Goal: Check status: Check status

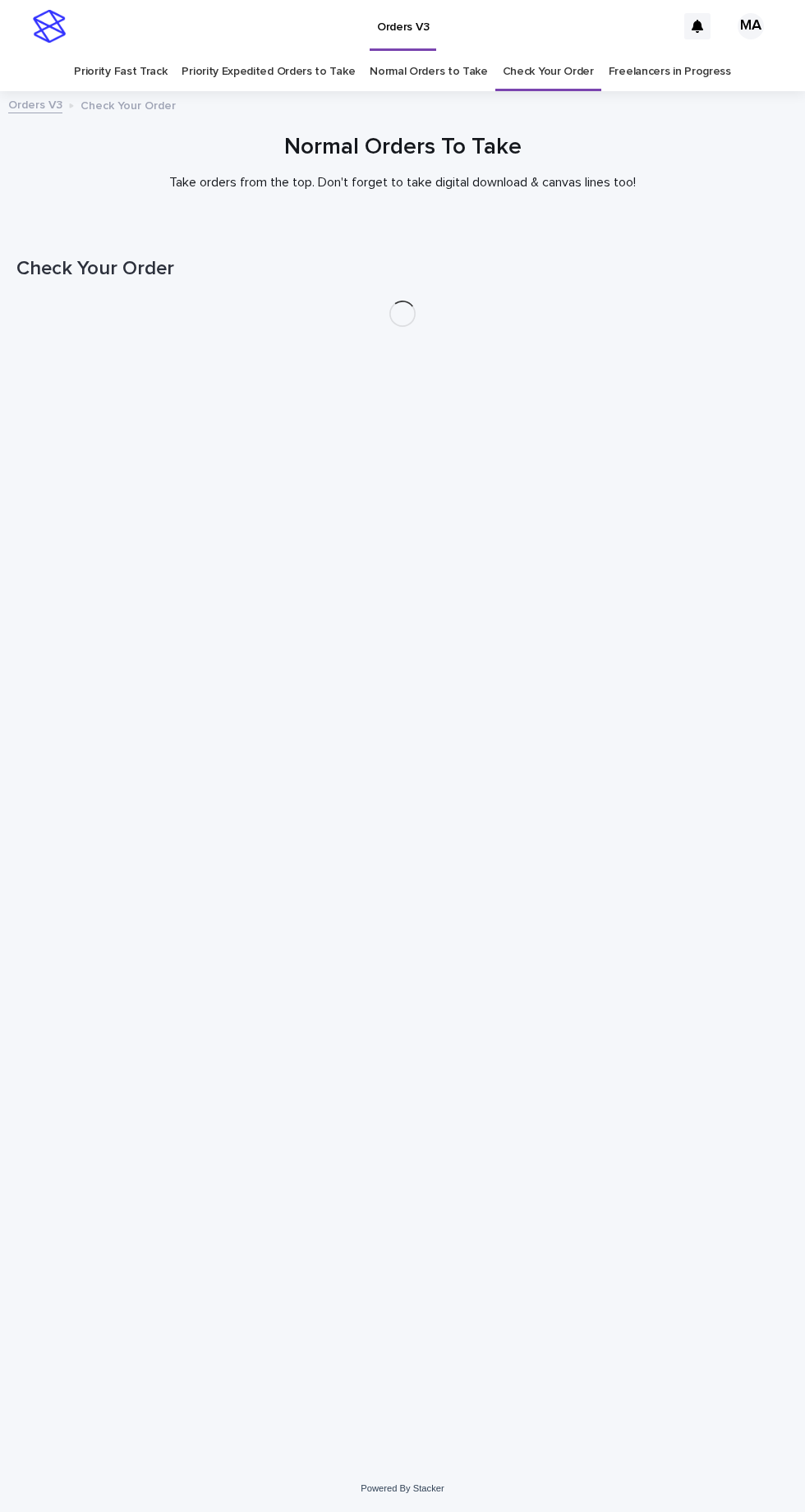
scroll to position [52, 0]
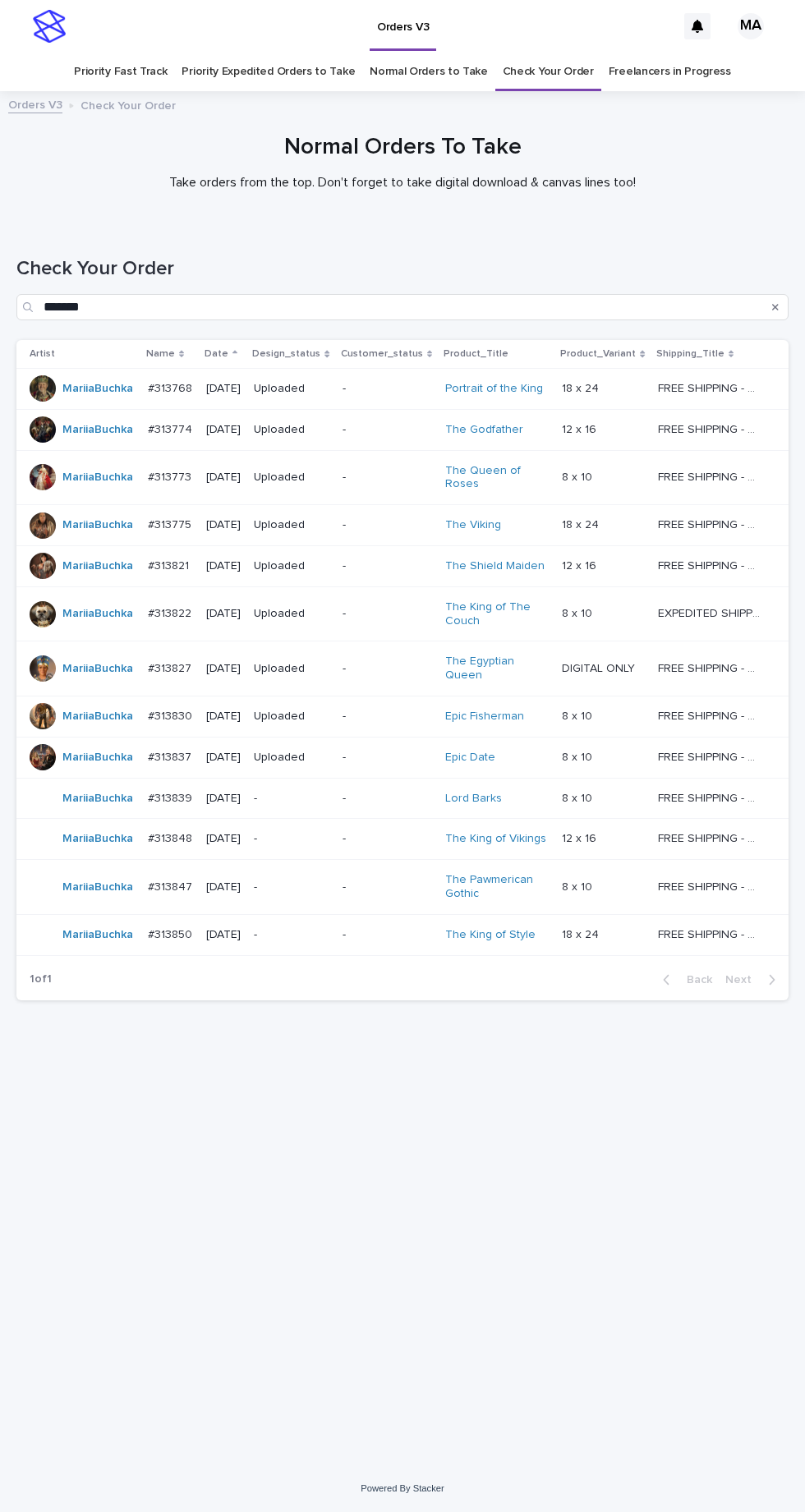
click at [324, 929] on p "-" at bounding box center [292, 936] width 76 height 14
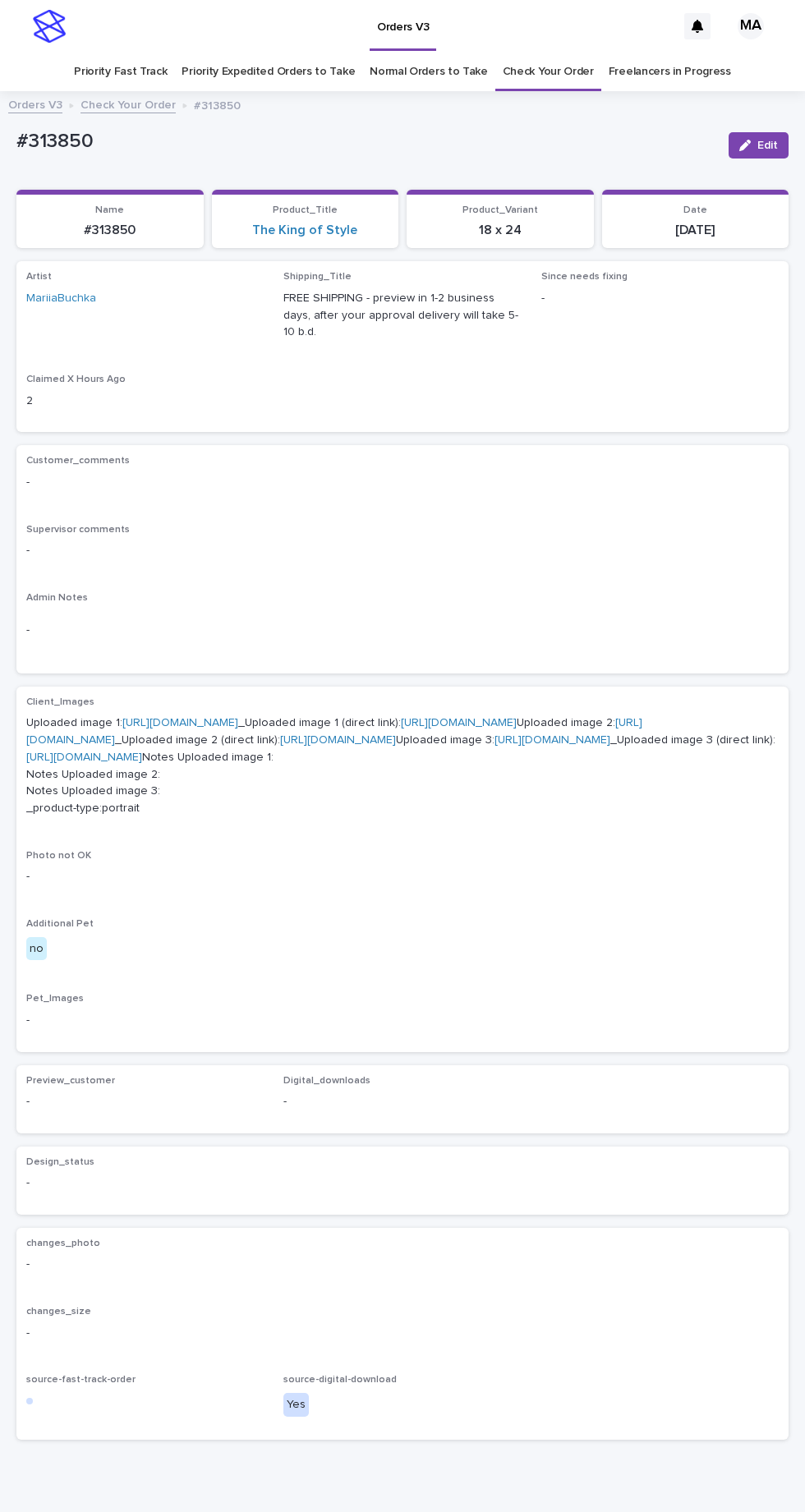
click at [221, 717] on link "[URL][DOMAIN_NAME]" at bounding box center [181, 723] width 116 height 12
click at [193, 738] on link "[URL][DOMAIN_NAME]" at bounding box center [335, 730] width 617 height 28
click at [231, 738] on link "[URL][DOMAIN_NAME]" at bounding box center [335, 730] width 617 height 28
click at [495, 746] on link "[URL][DOMAIN_NAME]" at bounding box center [553, 740] width 116 height 12
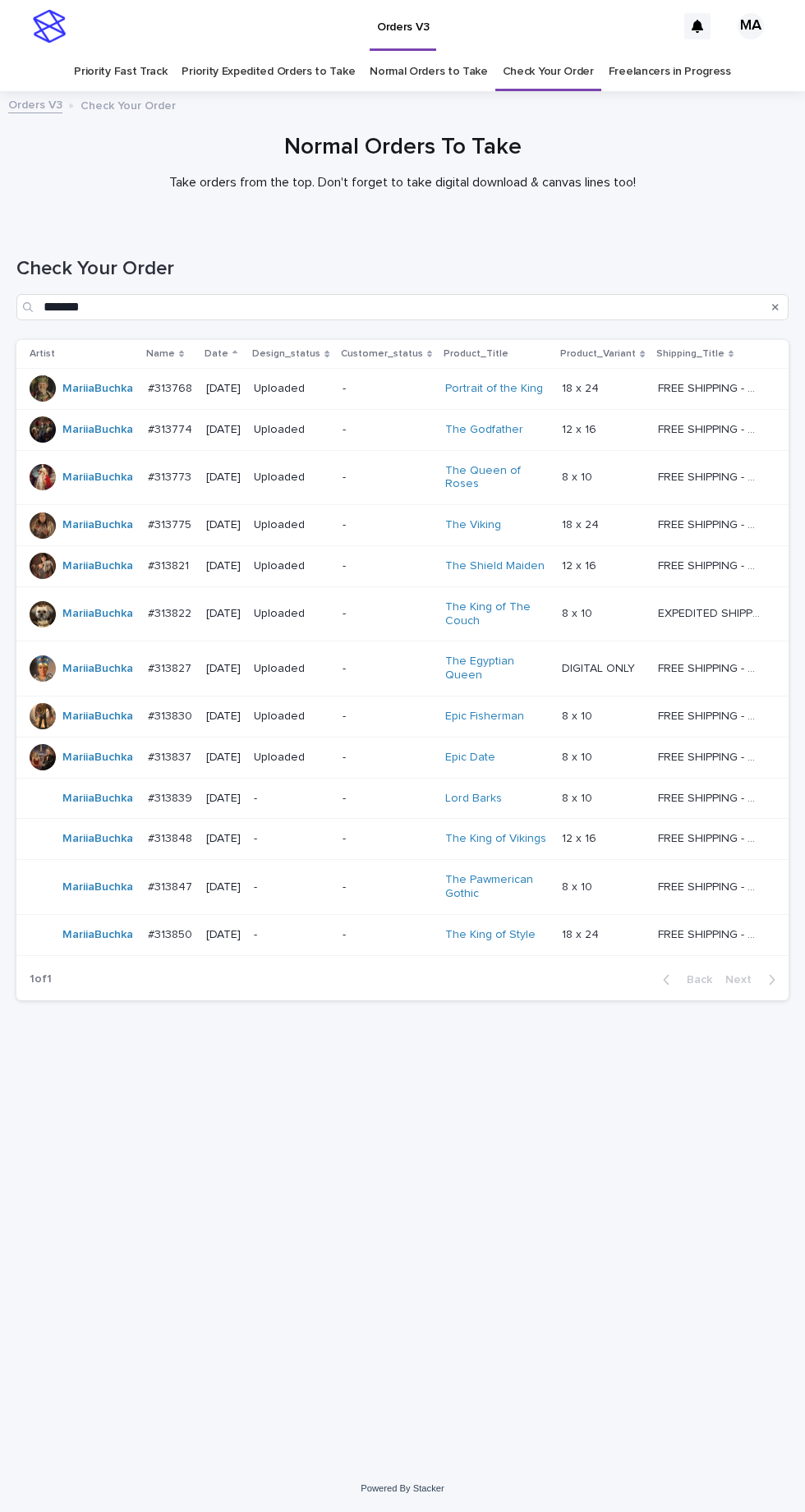
click at [541, 53] on link "Check Your Order" at bounding box center [548, 72] width 91 height 38
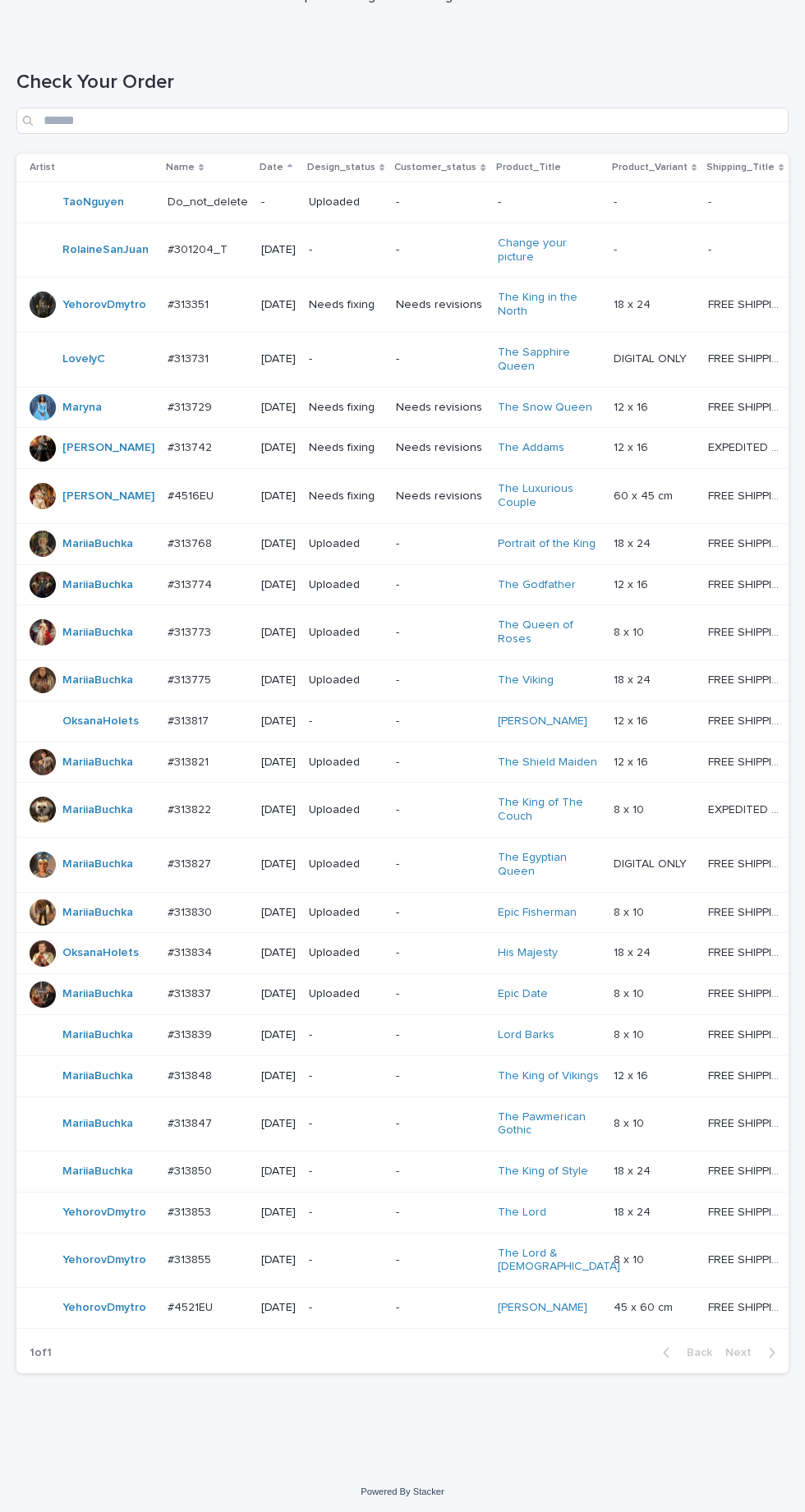
scroll to position [277, 0]
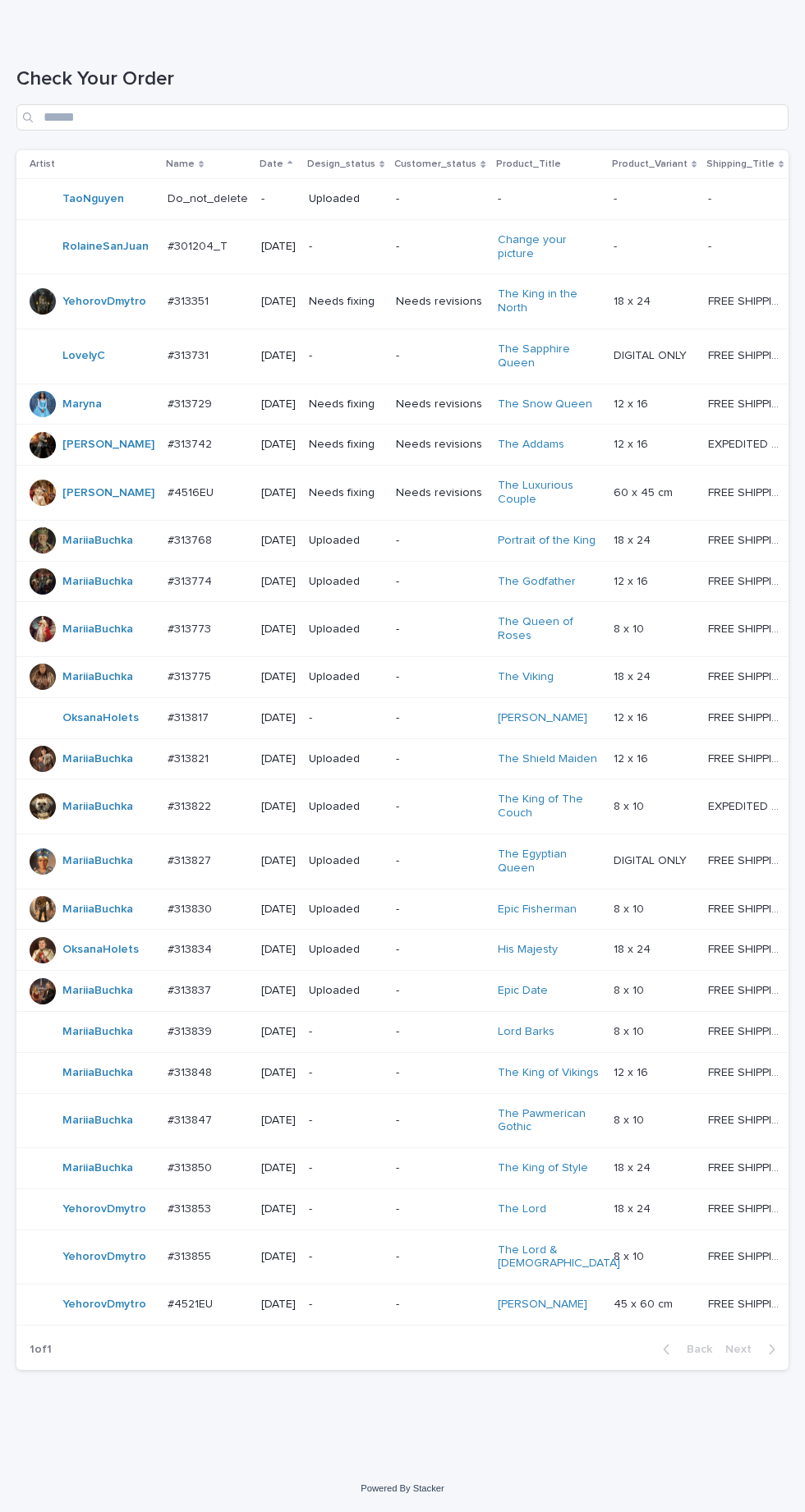
click at [365, 1216] on p "-" at bounding box center [346, 1210] width 74 height 14
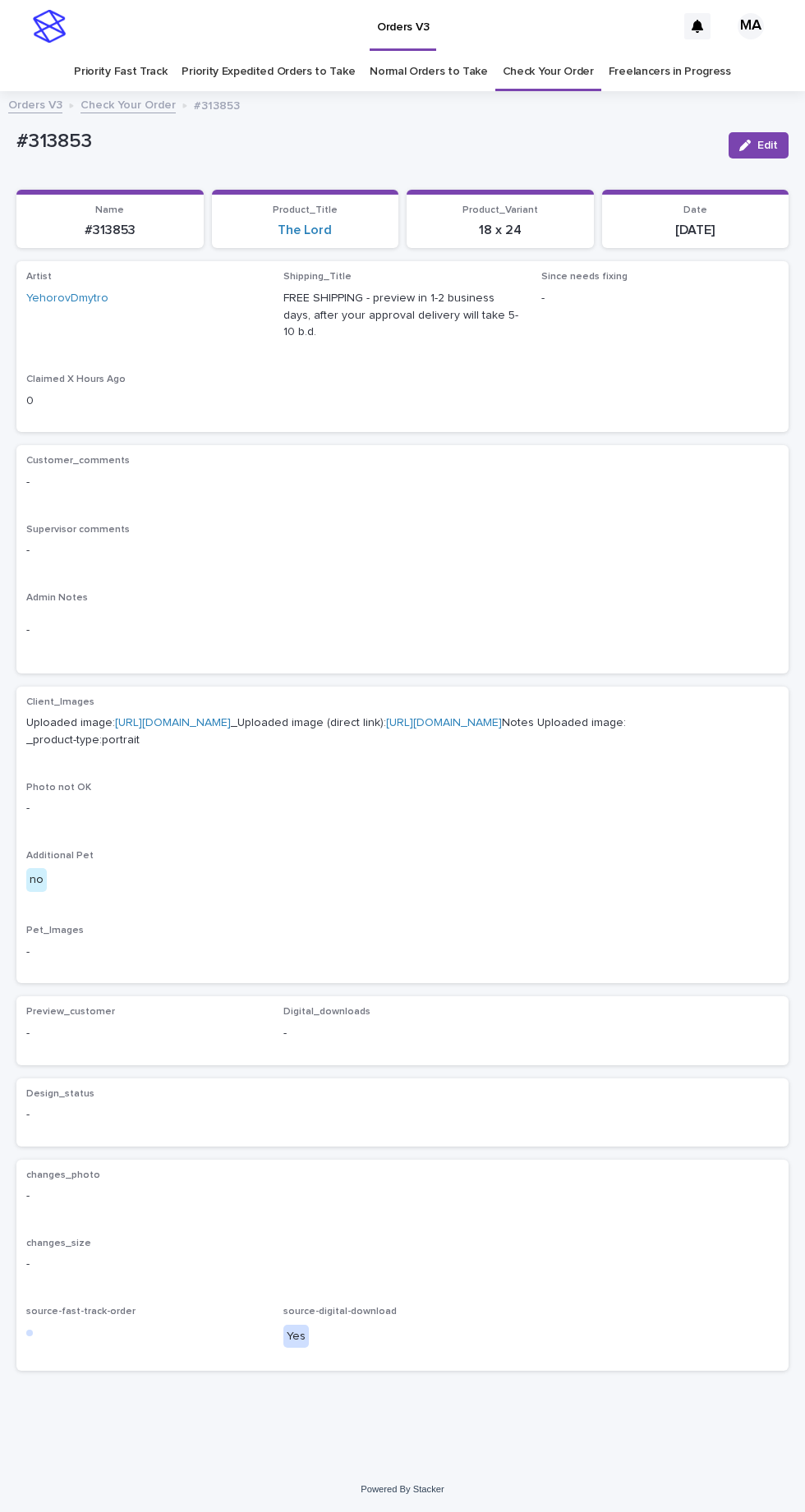
click at [230, 717] on link "[URL][DOMAIN_NAME]" at bounding box center [173, 723] width 116 height 12
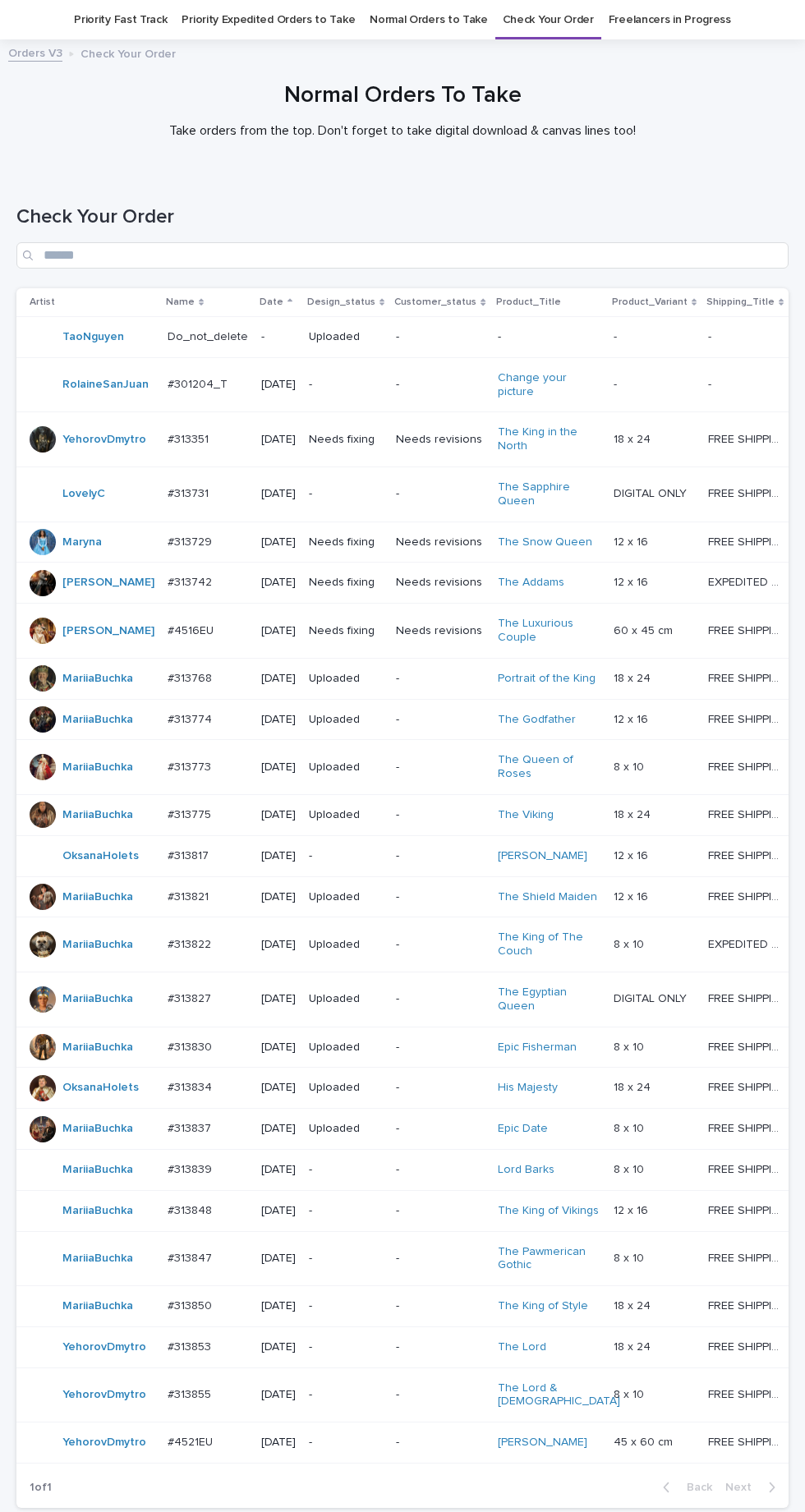
scroll to position [277, 0]
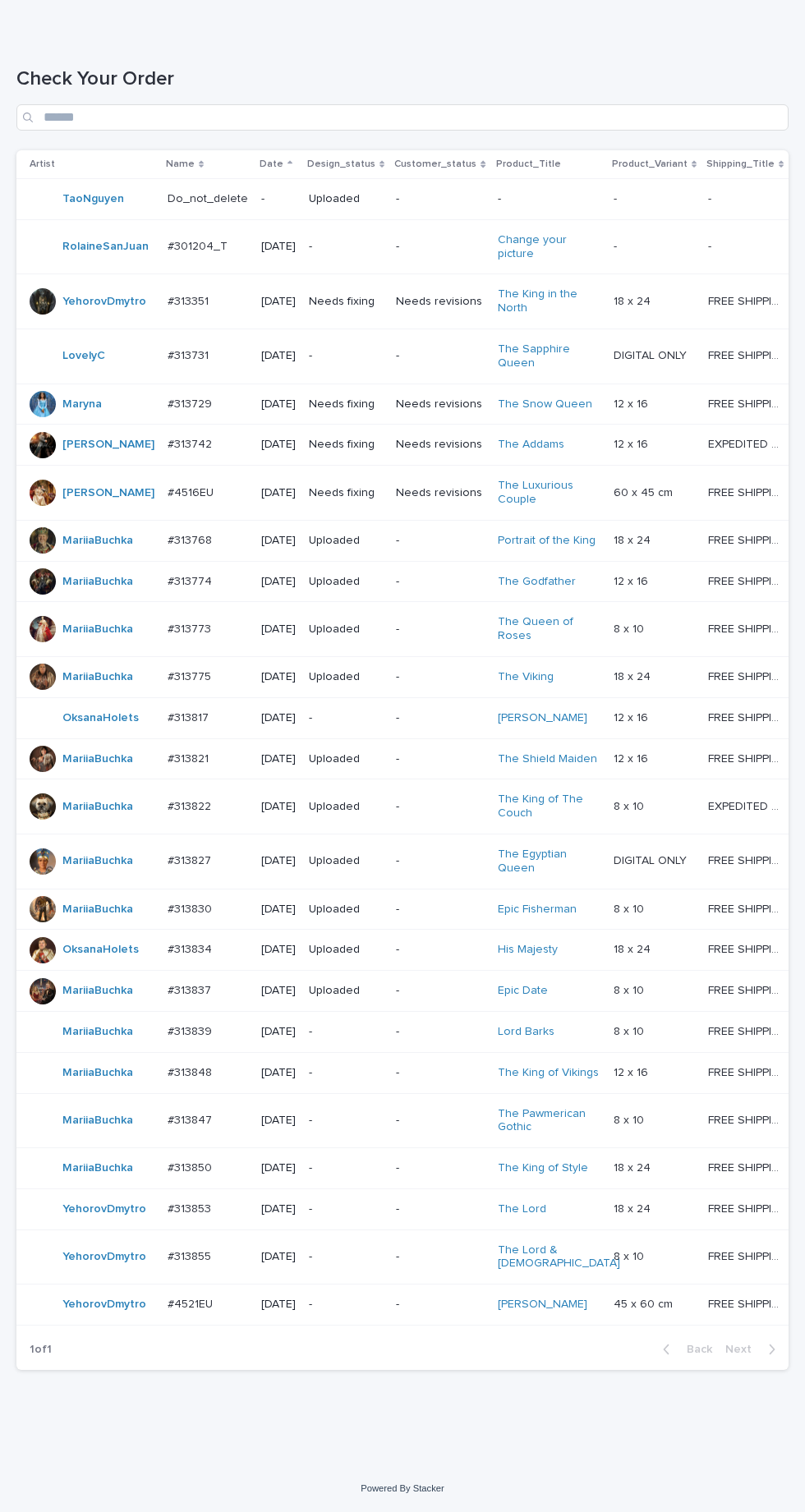
click at [369, 1265] on p "-" at bounding box center [346, 1258] width 74 height 14
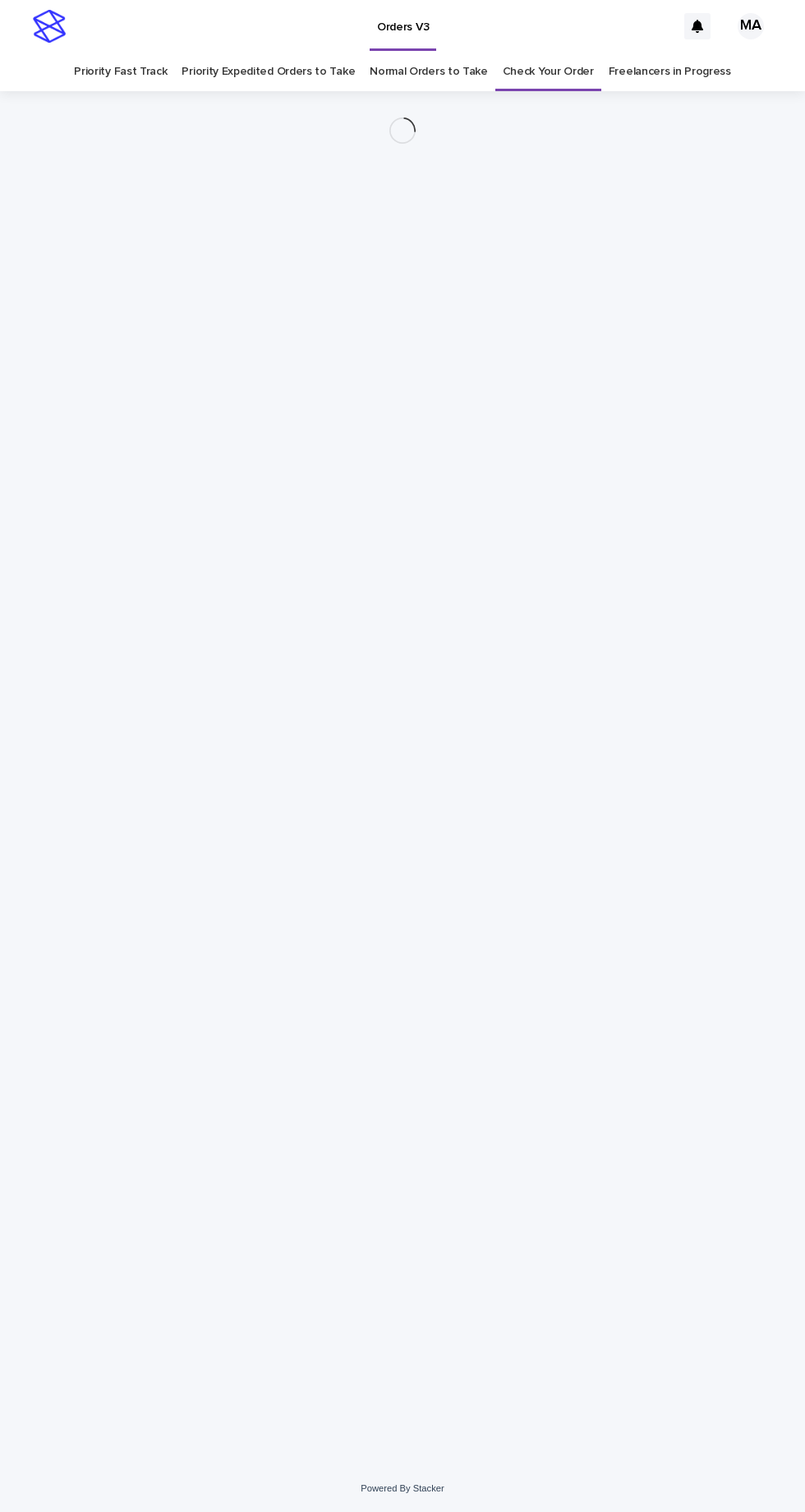
scroll to position [52, 0]
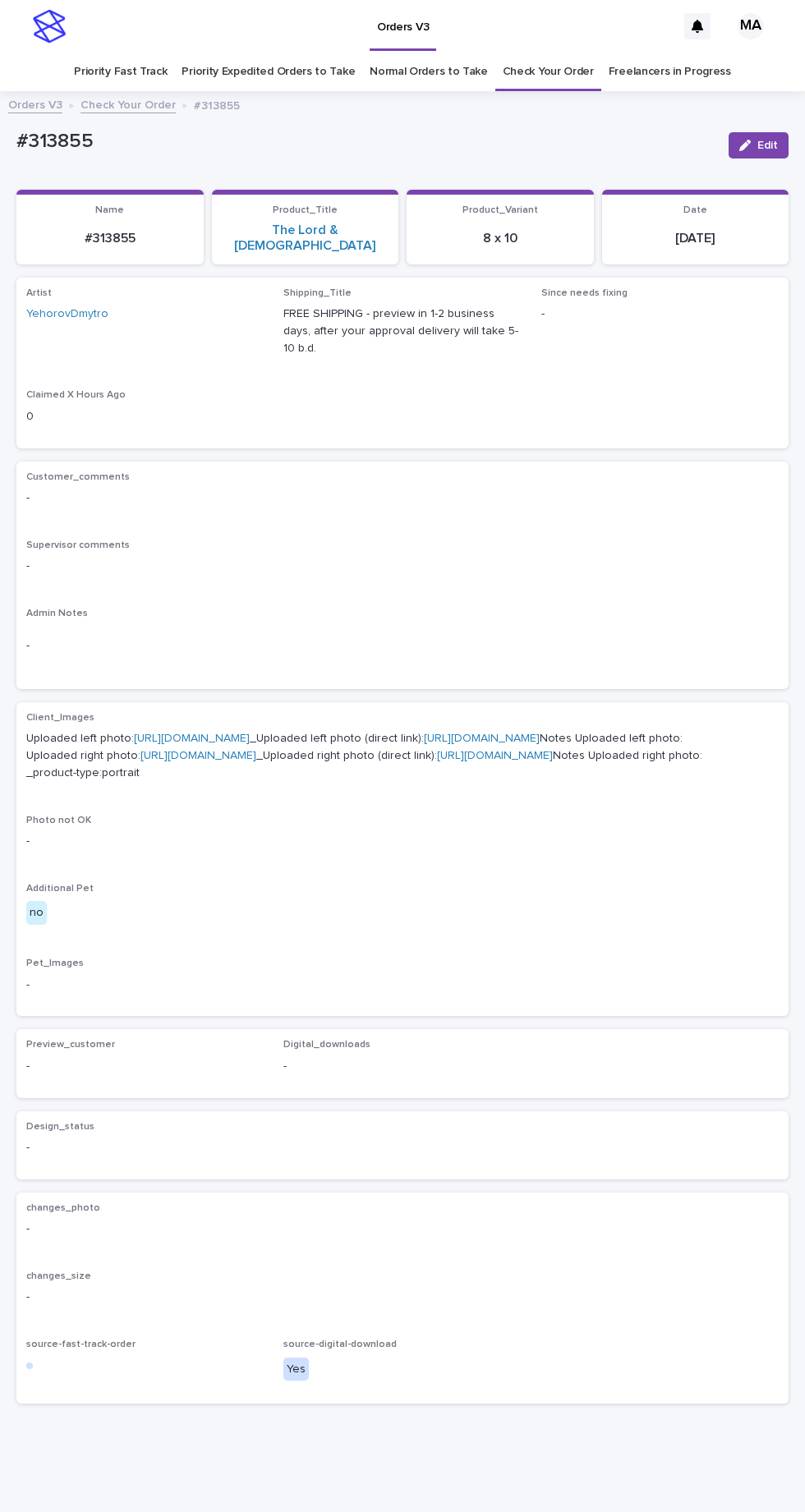
click at [212, 732] on link "[URL][DOMAIN_NAME]" at bounding box center [191, 738] width 116 height 12
click at [246, 753] on link "[URL][DOMAIN_NAME]" at bounding box center [198, 756] width 116 height 12
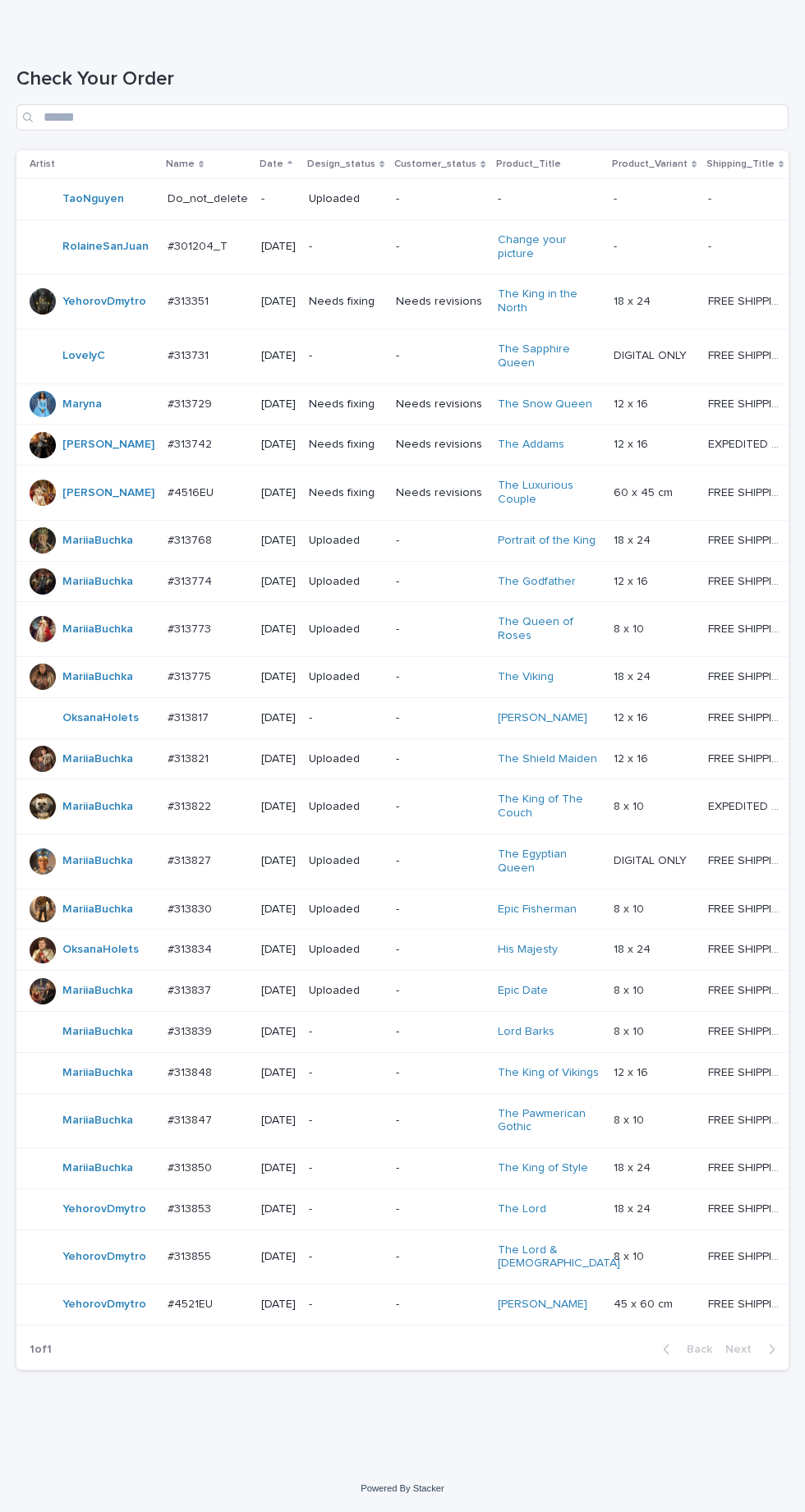
scroll to position [277, 0]
click at [370, 1312] on p "-" at bounding box center [346, 1305] width 74 height 14
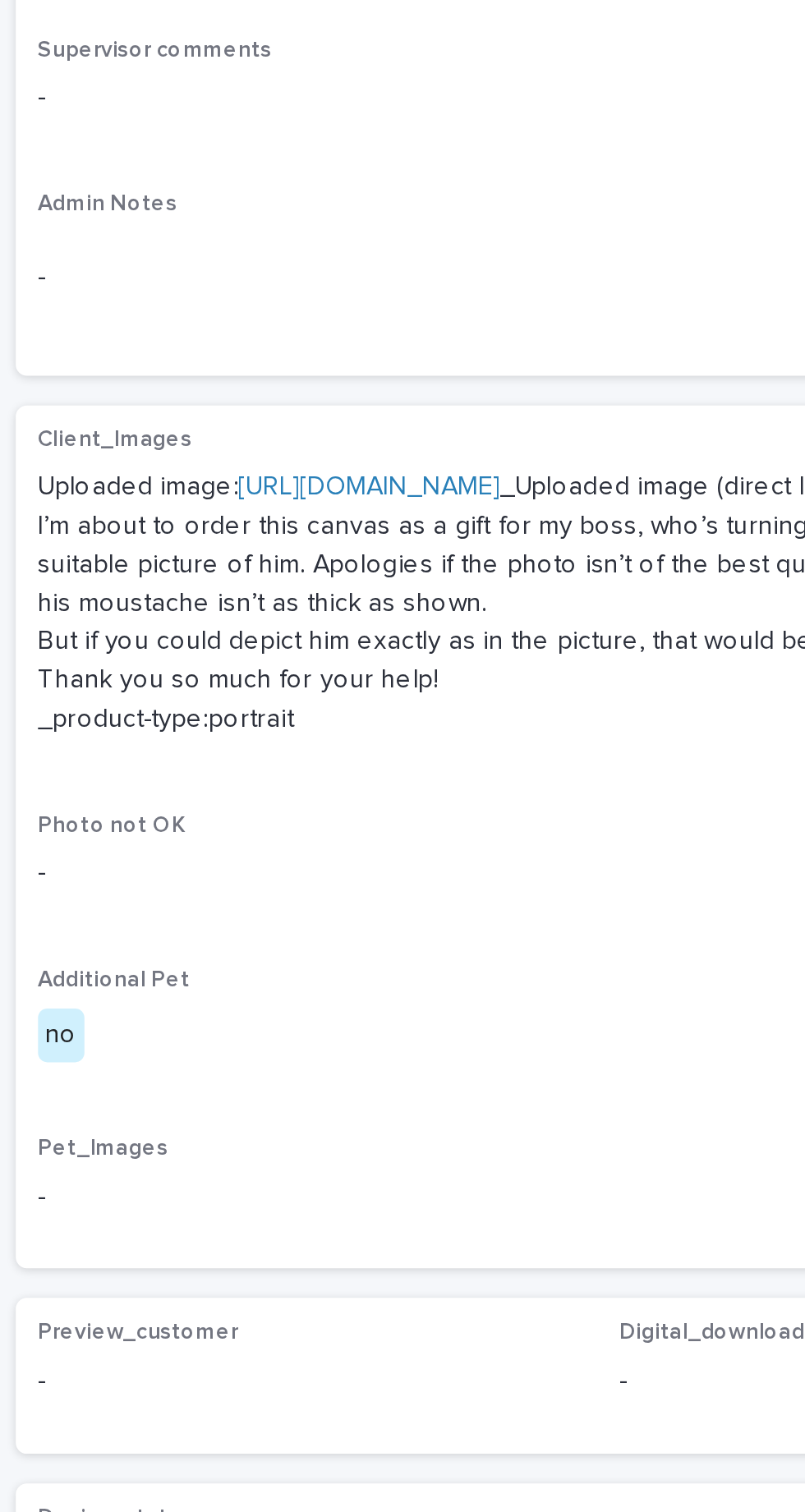
scroll to position [3, 0]
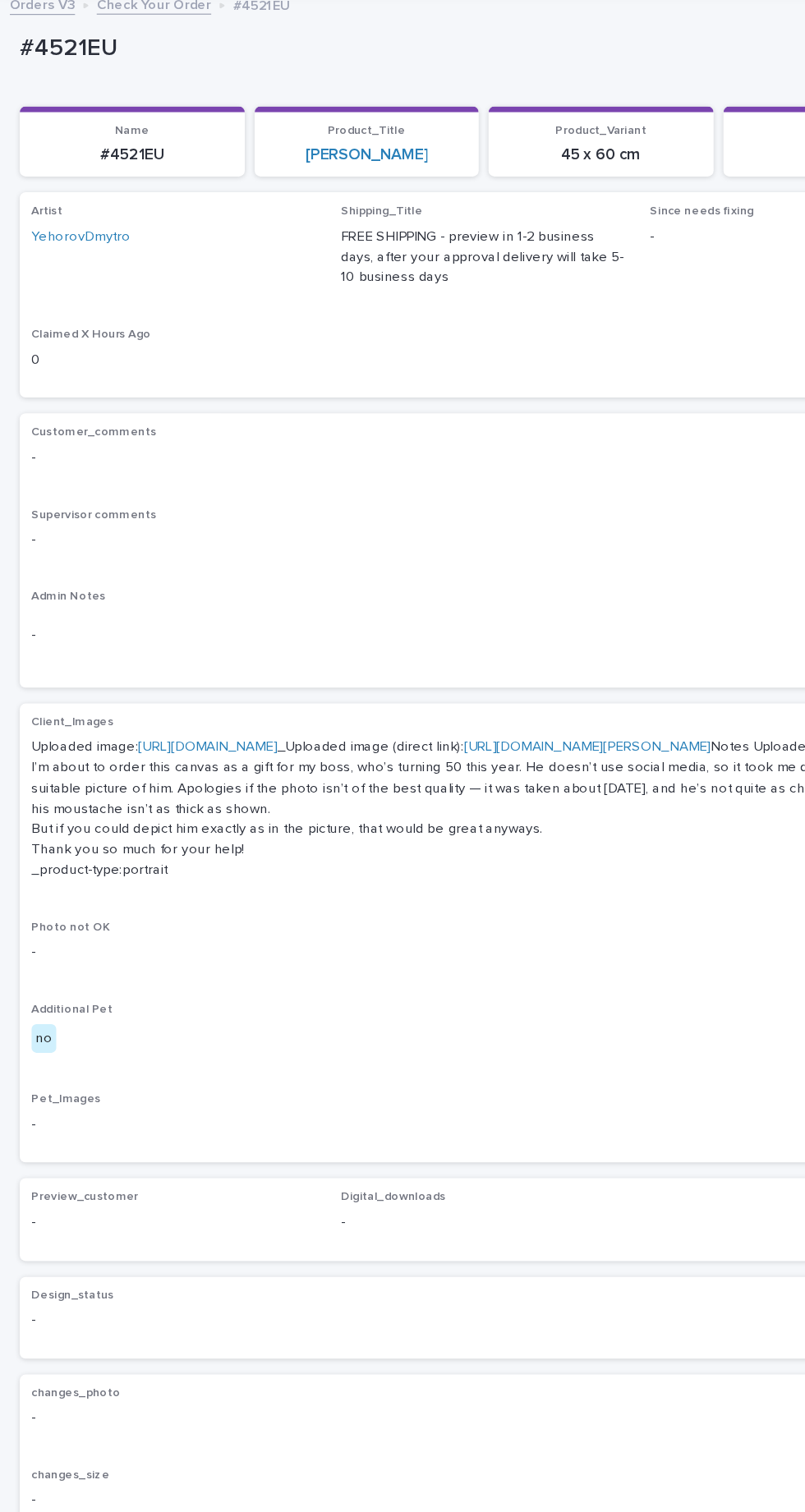
click at [230, 714] on link "[URL][DOMAIN_NAME]" at bounding box center [173, 720] width 116 height 12
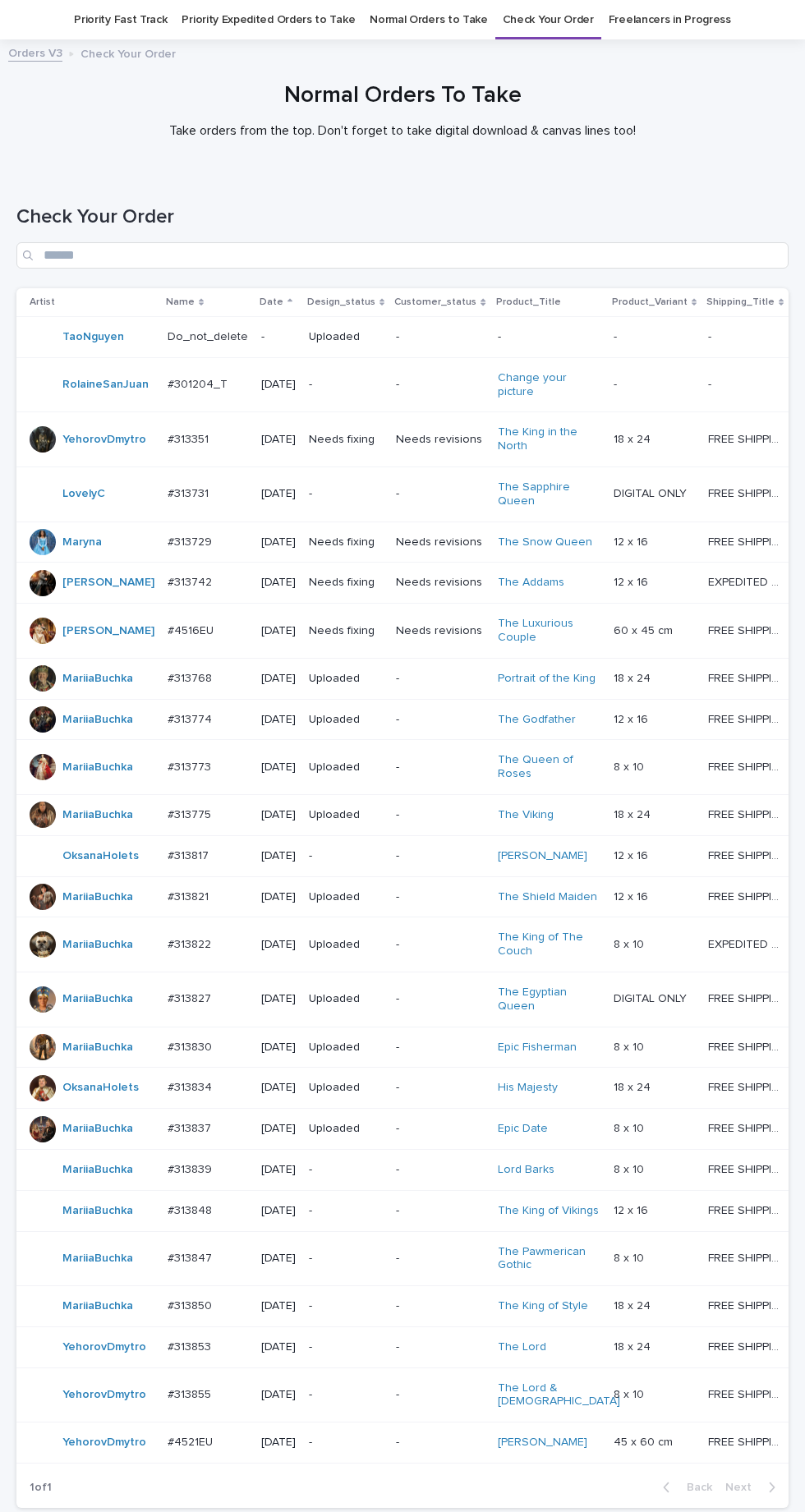
scroll to position [277, 0]
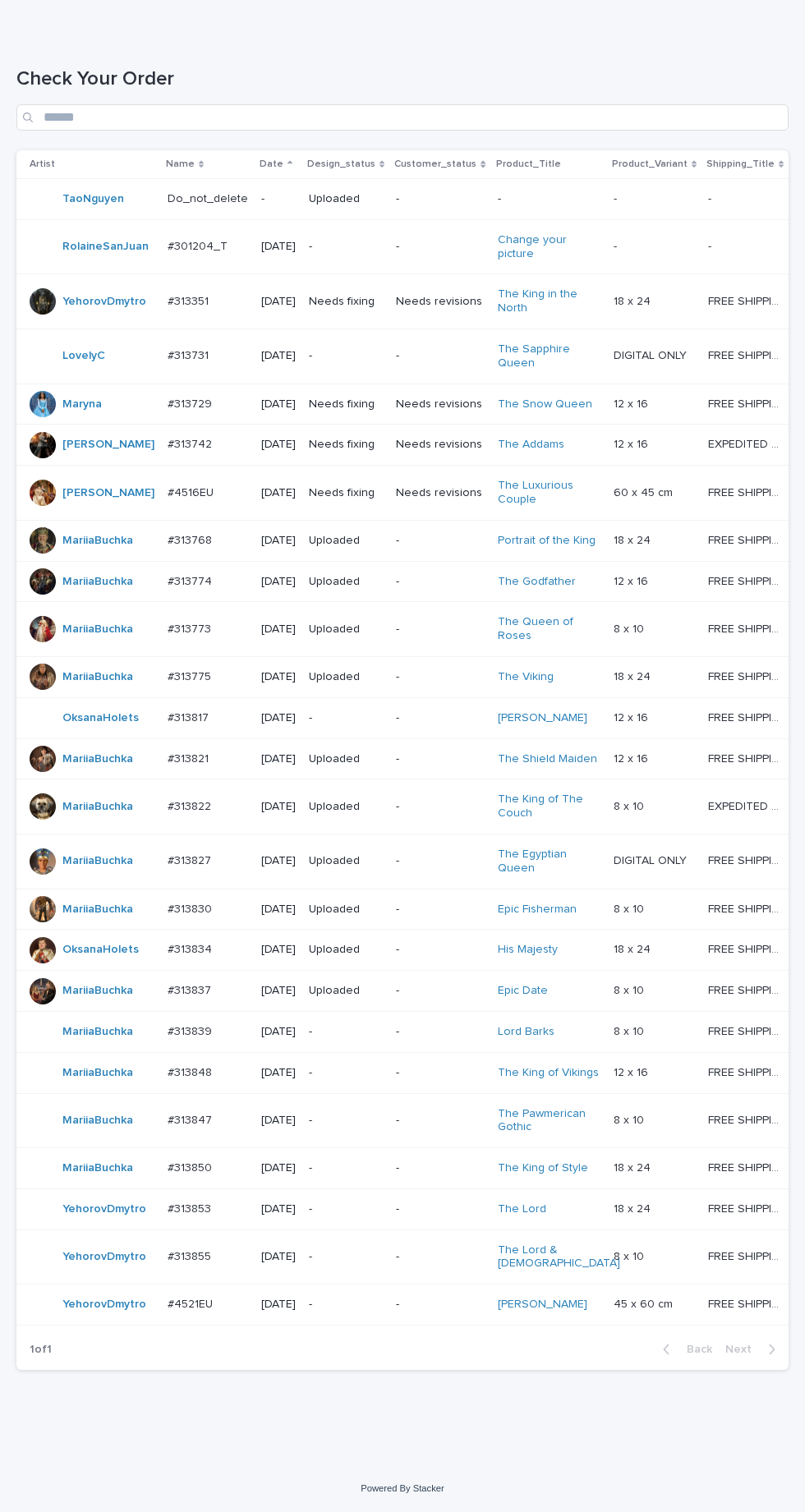
click at [370, 1040] on p "-" at bounding box center [346, 1032] width 74 height 14
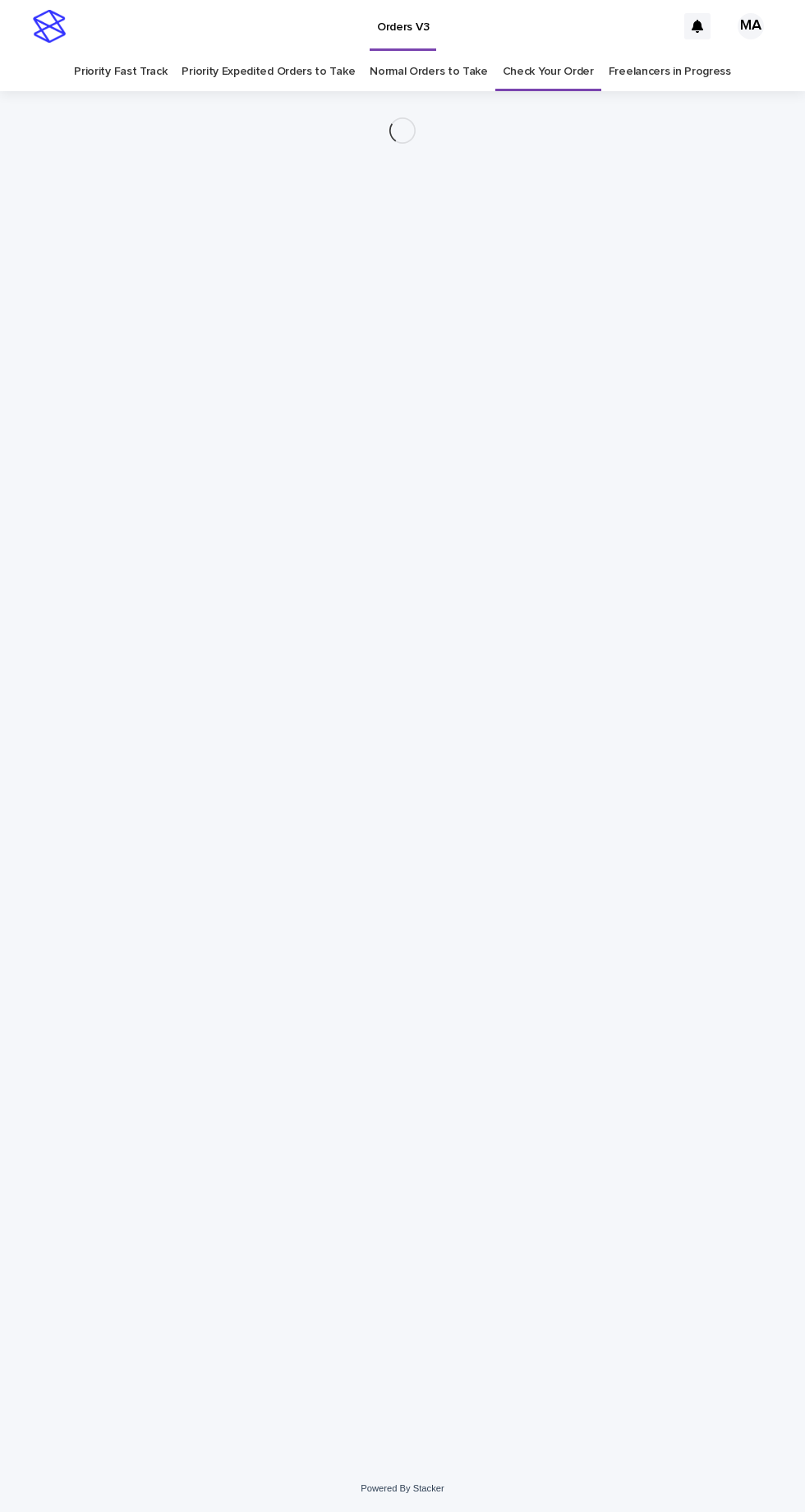
scroll to position [52, 0]
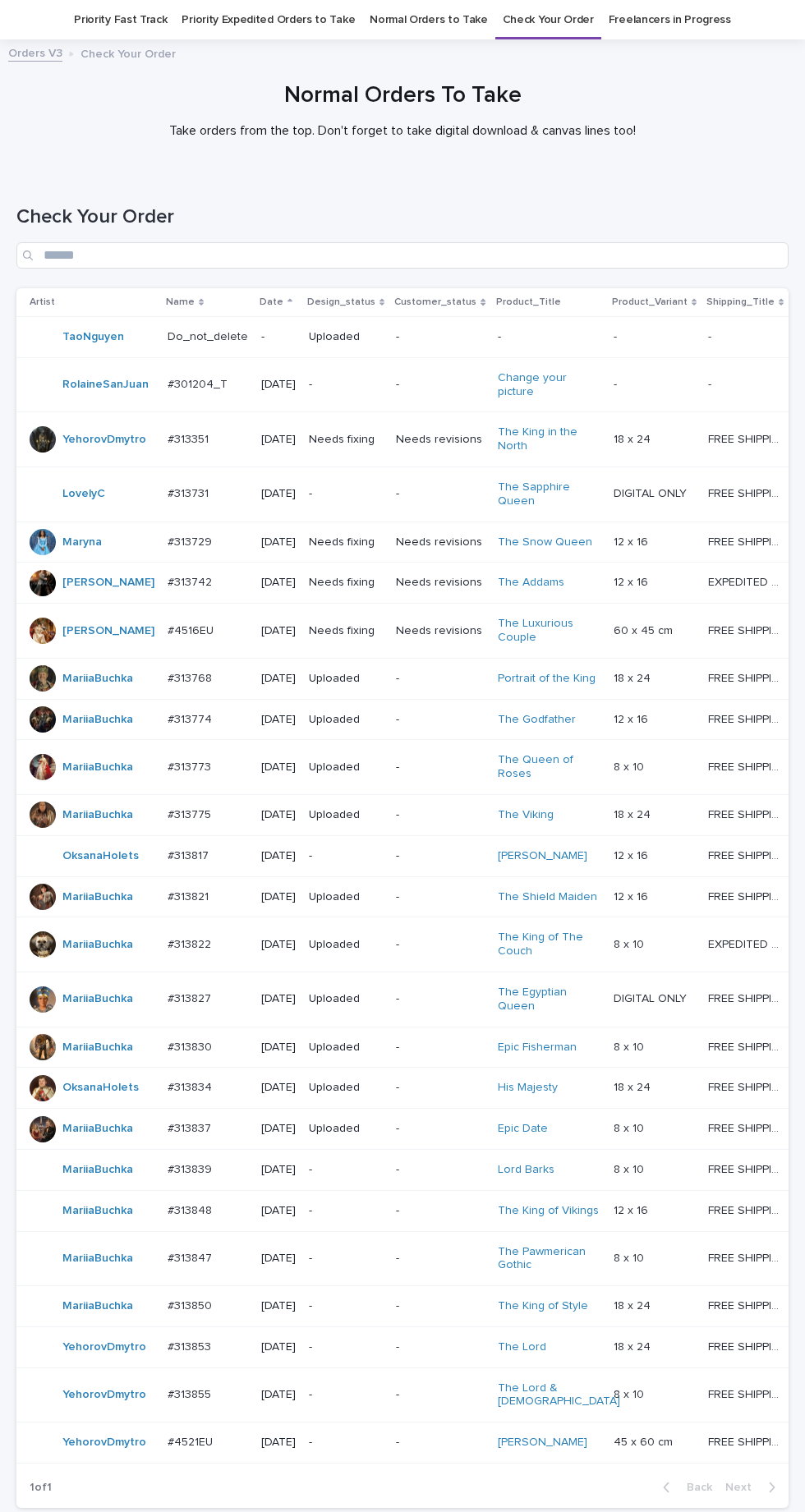
scroll to position [277, 0]
